Goal: Information Seeking & Learning: Stay updated

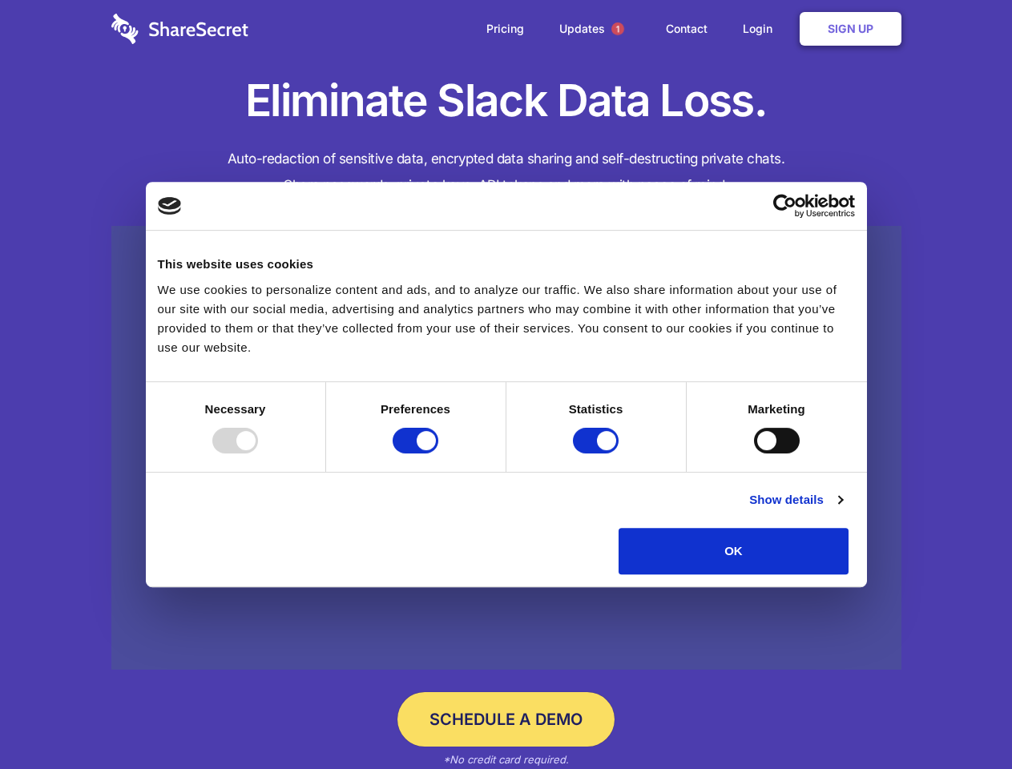
click at [258, 454] on div at bounding box center [235, 441] width 46 height 26
click at [438, 454] on input "Preferences" at bounding box center [416, 441] width 46 height 26
checkbox input "false"
click at [598, 454] on input "Statistics" at bounding box center [596, 441] width 46 height 26
checkbox input "false"
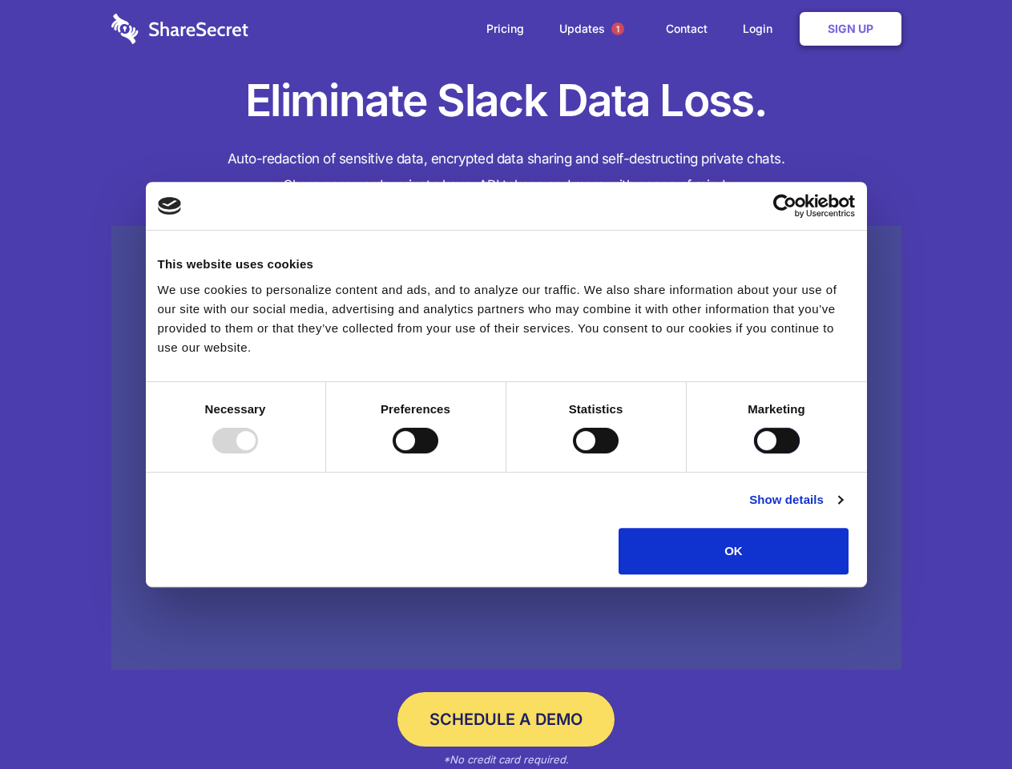
click at [754, 454] on input "Marketing" at bounding box center [777, 441] width 46 height 26
checkbox input "true"
click at [842, 510] on link "Show details" at bounding box center [795, 499] width 93 height 19
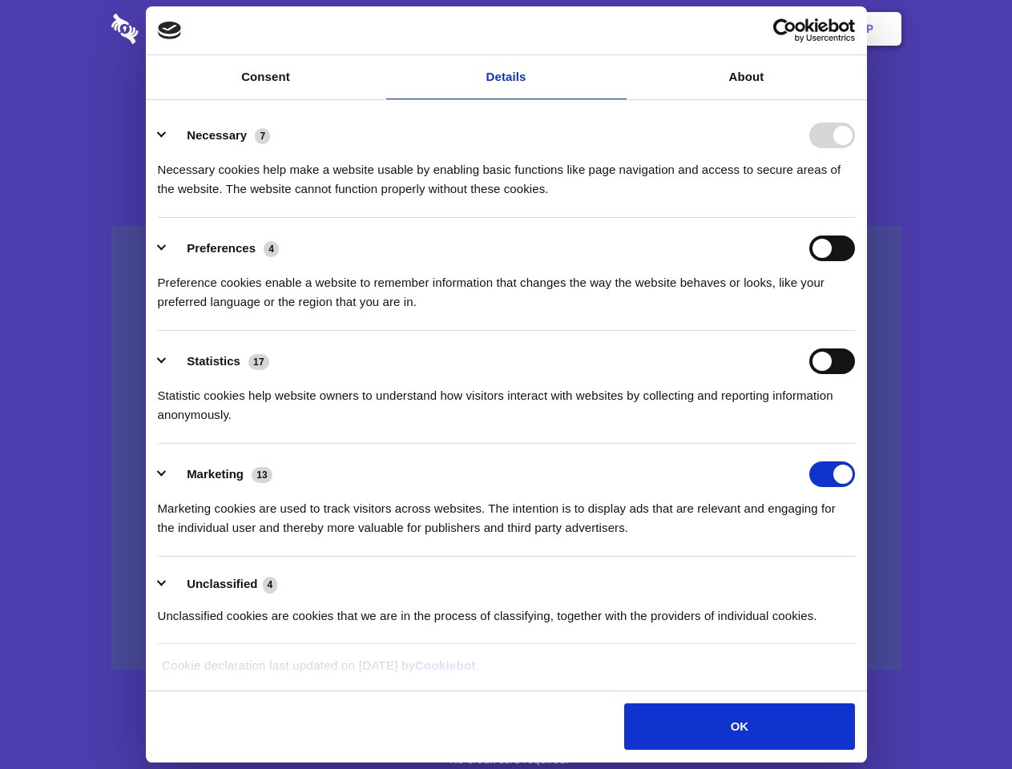
click at [862, 580] on ul "Necessary 7 Necessary cookies help make a website usable by enabling basic func…" at bounding box center [506, 375] width 712 height 540
click at [617, 29] on span "1" at bounding box center [617, 28] width 13 height 13
